Goal: Obtain resource: Download file/media

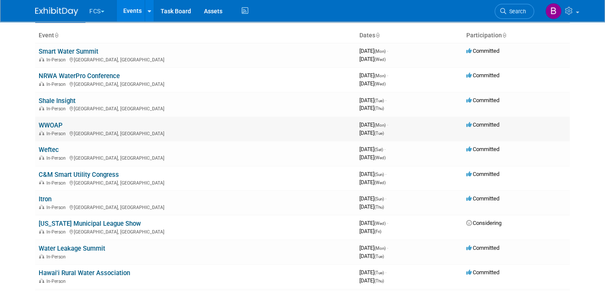
scroll to position [43, 0]
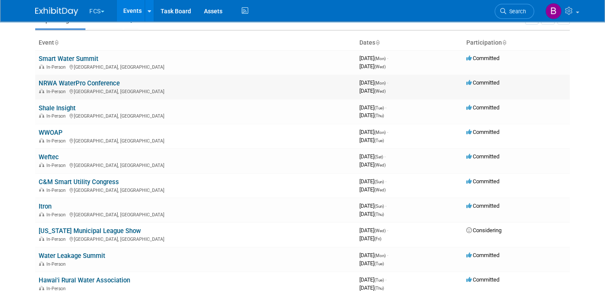
click at [92, 82] on link "NRWA WaterPro Conference" at bounding box center [79, 83] width 81 height 8
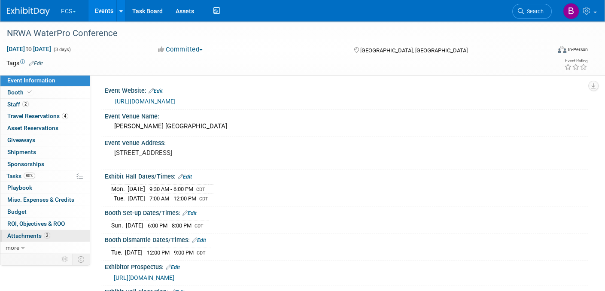
click at [39, 232] on span "Attachments 2" at bounding box center [28, 235] width 43 height 7
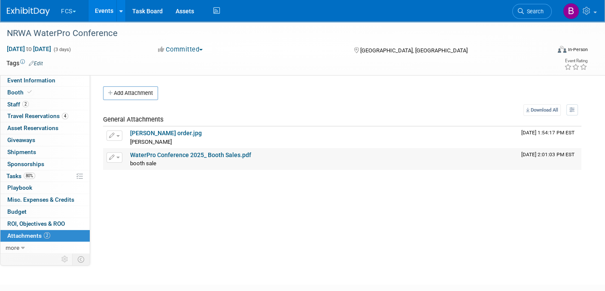
click at [170, 153] on link "WaterPro Conference 2025_ Booth Sales.pdf" at bounding box center [190, 154] width 121 height 7
click at [147, 132] on link "Freeman order.jpg" at bounding box center [166, 133] width 72 height 7
click at [19, 245] on link "more" at bounding box center [44, 248] width 89 height 12
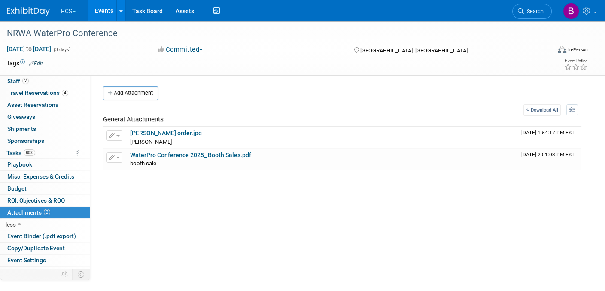
scroll to position [42, 0]
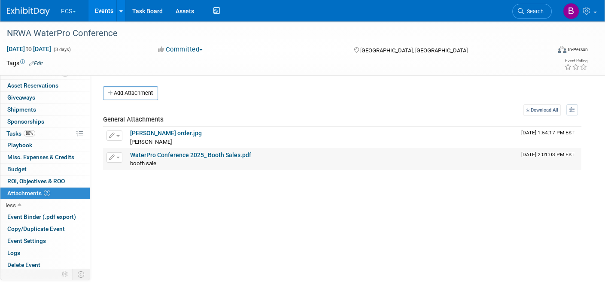
click at [173, 154] on link "WaterPro Conference 2025_ Booth Sales.pdf" at bounding box center [190, 154] width 121 height 7
click at [189, 218] on div "Event Website: Edit https://www.waterproconference.org/ Event Venue Name: Ernes…" at bounding box center [338, 193] width 497 height 236
